Goal: Task Accomplishment & Management: Manage account settings

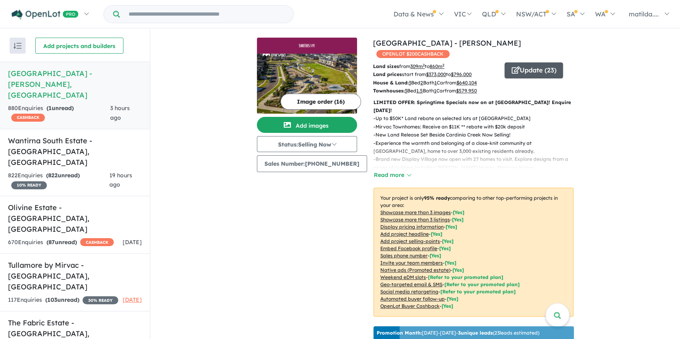
click at [528, 63] on button "Update ( 23 )" at bounding box center [533, 71] width 59 height 16
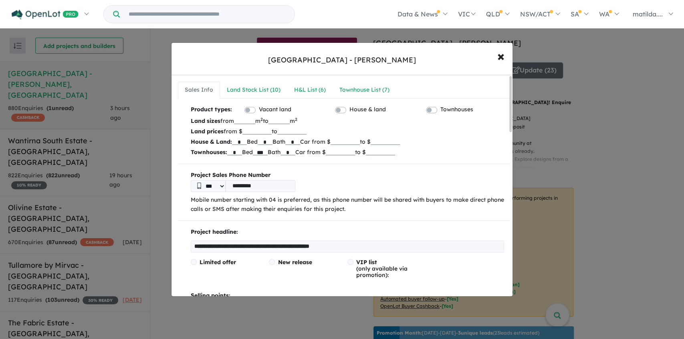
click at [335, 82] on link "Townhouse List ( 7 )" at bounding box center [365, 90] width 64 height 17
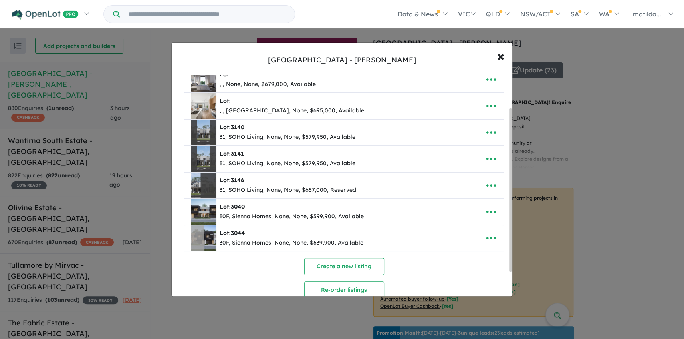
scroll to position [53, 0]
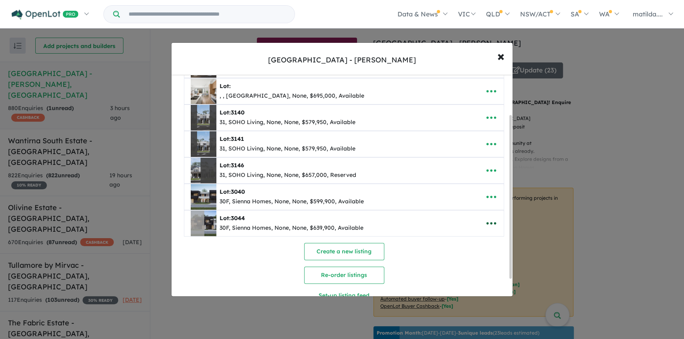
click at [490, 223] on icon "button" at bounding box center [491, 224] width 12 height 12
click at [466, 263] on link "Remove" at bounding box center [473, 261] width 59 height 18
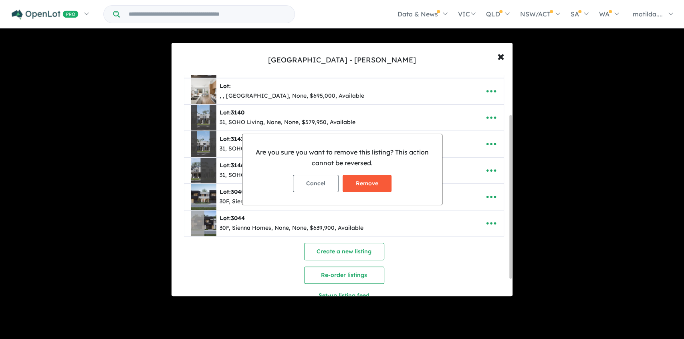
click at [367, 190] on button "Remove" at bounding box center [367, 183] width 49 height 17
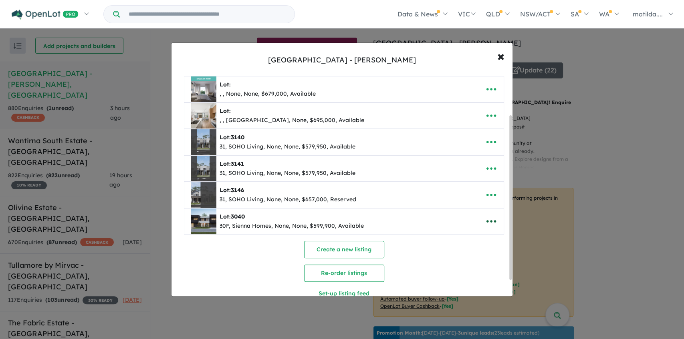
click at [490, 220] on icon "button" at bounding box center [491, 222] width 12 height 12
click at [474, 254] on link "Remove" at bounding box center [473, 260] width 59 height 18
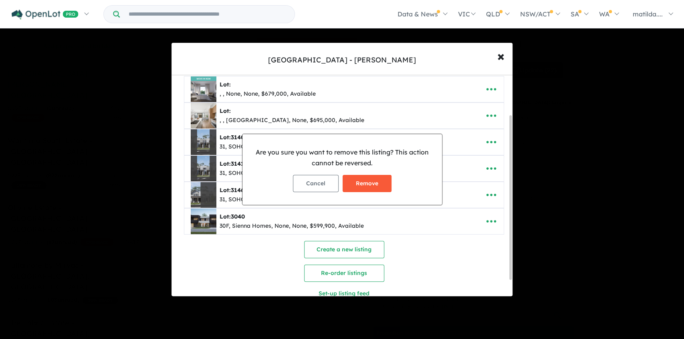
click at [385, 188] on button "Remove" at bounding box center [367, 183] width 49 height 17
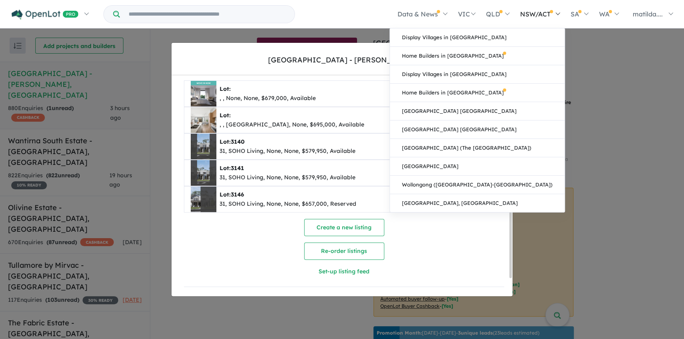
scroll to position [0, 0]
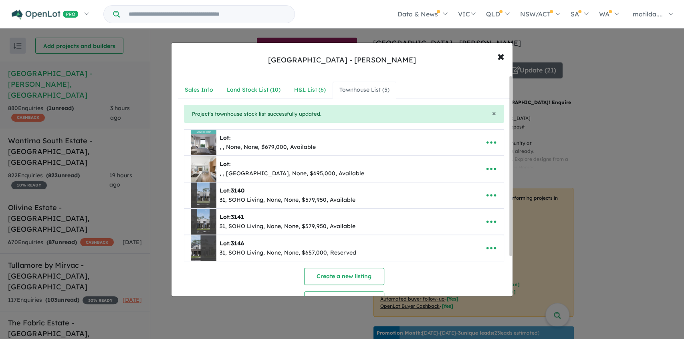
click at [236, 265] on div "**********" at bounding box center [344, 221] width 333 height 232
